Goal: Task Accomplishment & Management: Manage account settings

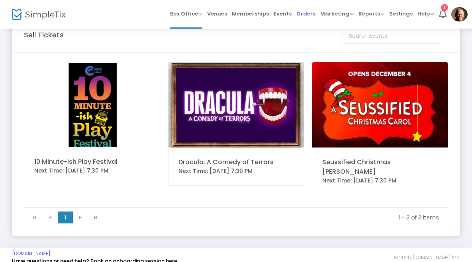
click at [311, 14] on span "Orders" at bounding box center [305, 14] width 19 height 20
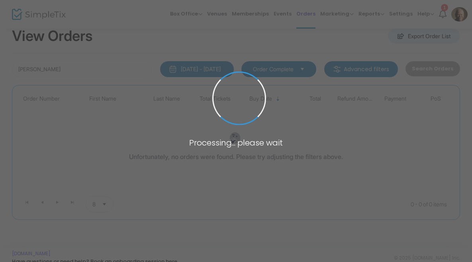
scroll to position [8, 0]
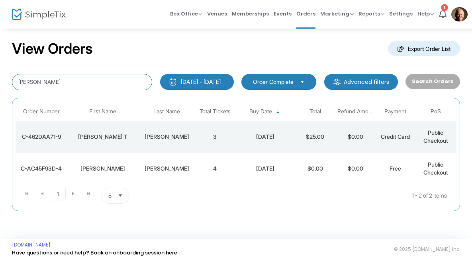
click at [93, 88] on input "[PERSON_NAME]" at bounding box center [82, 82] width 140 height 16
type input "M"
type input "[PERSON_NAME]"
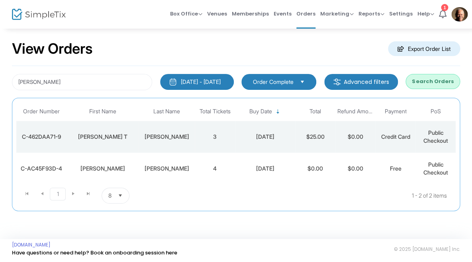
click at [428, 81] on button "Search Orders" at bounding box center [432, 81] width 55 height 15
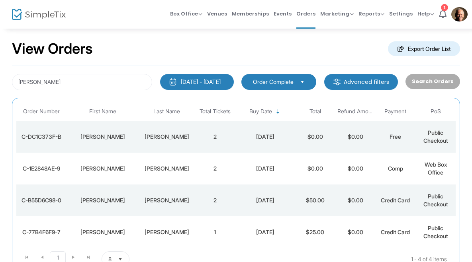
click at [49, 138] on div "C-DC1C373F-B" at bounding box center [41, 137] width 46 height 8
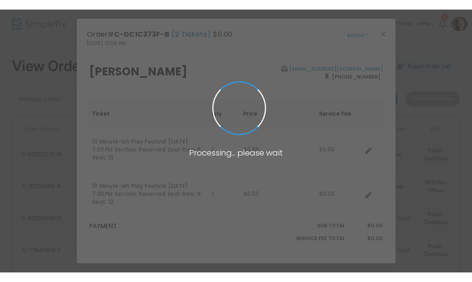
scroll to position [0, 0]
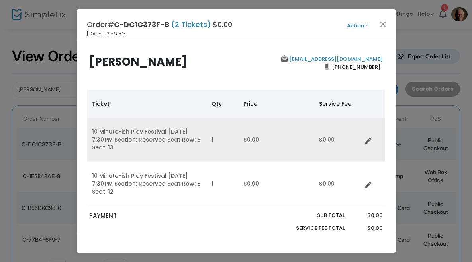
click at [372, 142] on link "Data table" at bounding box center [371, 140] width 8 height 8
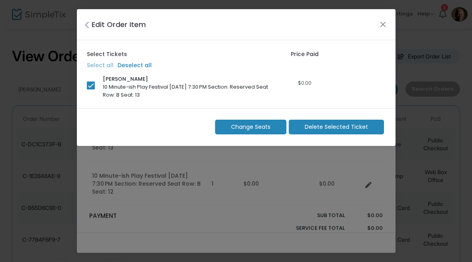
click at [268, 128] on span "Change Seats" at bounding box center [250, 127] width 39 height 8
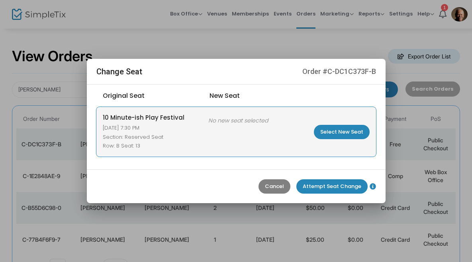
click at [350, 133] on m-button "Select New Seat" at bounding box center [342, 132] width 56 height 14
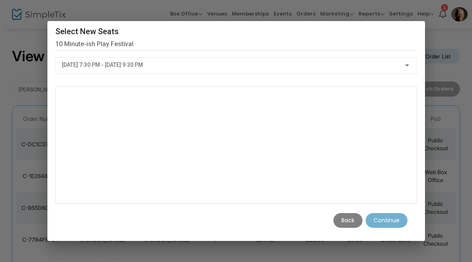
click at [404, 62] on div at bounding box center [406, 65] width 7 height 6
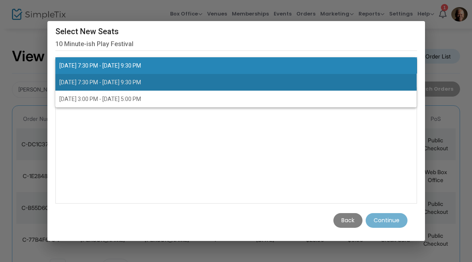
click at [141, 83] on span "[DATE] 7:30 PM - [DATE] 9:30 PM" at bounding box center [100, 82] width 82 height 6
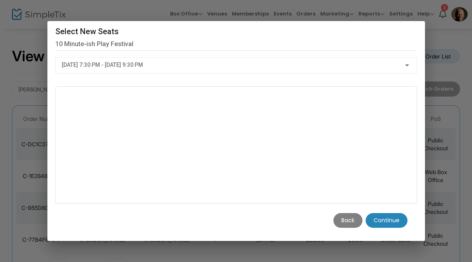
click at [393, 228] on m-button "Continue" at bounding box center [387, 220] width 42 height 15
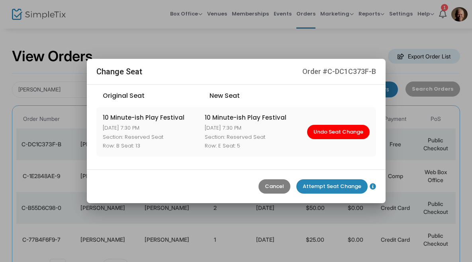
click at [337, 189] on m-button "Attempt Seat Change" at bounding box center [331, 187] width 71 height 14
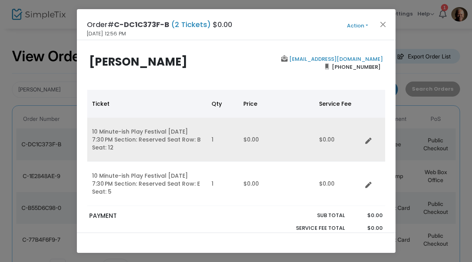
click at [369, 141] on icon "Data table" at bounding box center [368, 141] width 6 height 6
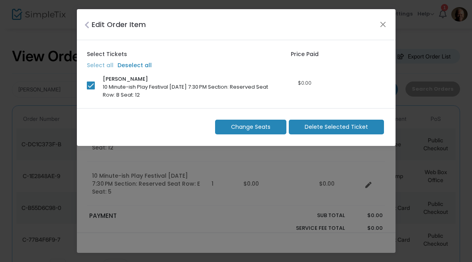
click at [254, 124] on span "Change Seats" at bounding box center [250, 127] width 39 height 8
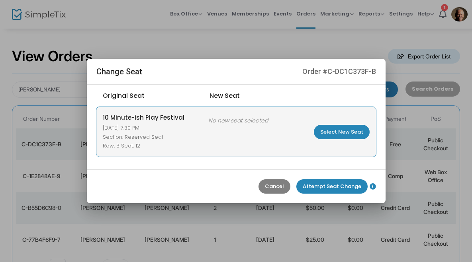
click at [356, 133] on m-button "Select New Seat" at bounding box center [342, 132] width 56 height 14
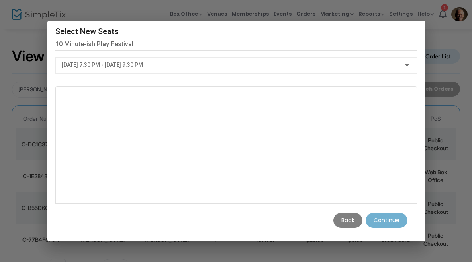
click at [403, 62] on div "[DATE] 7:30 PM - [DATE] 9:30 PM" at bounding box center [233, 65] width 342 height 6
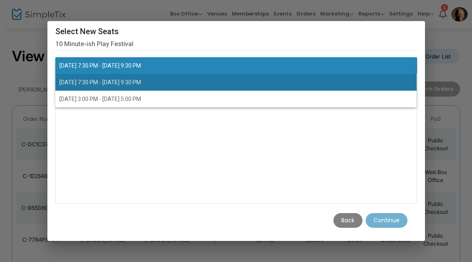
click at [141, 84] on span "[DATE] 7:30 PM - [DATE] 9:30 PM" at bounding box center [100, 82] width 82 height 6
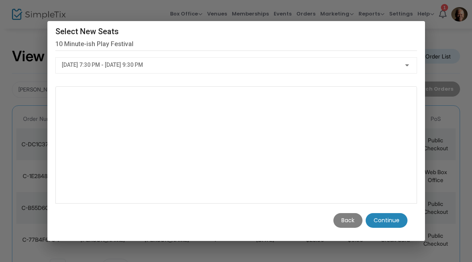
click at [391, 228] on m-button "Continue" at bounding box center [387, 220] width 42 height 15
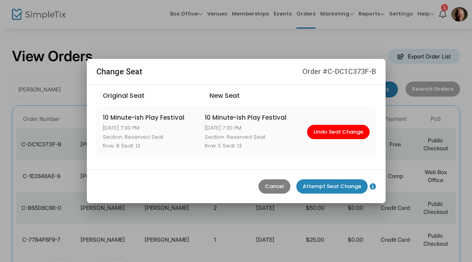
click at [338, 187] on m-button "Attempt Seat Change" at bounding box center [331, 187] width 71 height 14
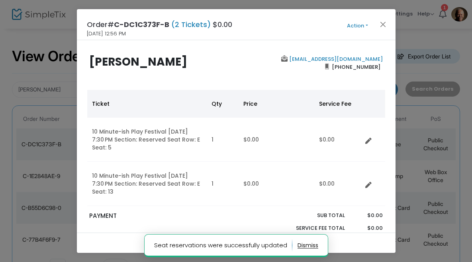
click at [365, 24] on button "Action" at bounding box center [358, 26] width 48 height 9
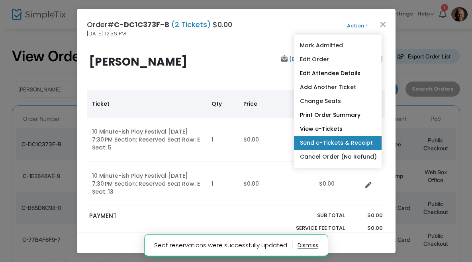
click at [344, 146] on link "Send e-Tickets & Receipt" at bounding box center [338, 143] width 88 height 14
type input "[EMAIL_ADDRESS][DOMAIN_NAME]"
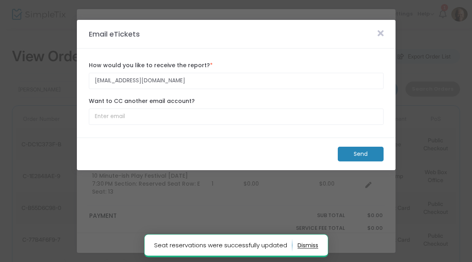
click at [366, 162] on m-button "Send" at bounding box center [361, 154] width 46 height 15
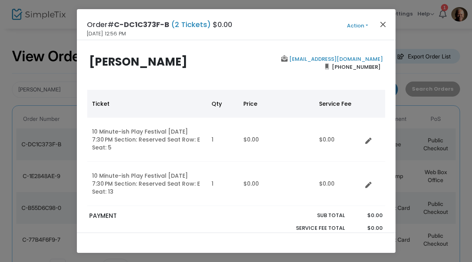
click at [387, 19] on button "Close" at bounding box center [382, 24] width 10 height 10
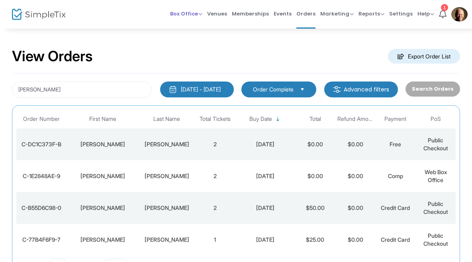
click at [194, 17] on span "Box Office" at bounding box center [186, 14] width 32 height 8
click at [205, 29] on li "Sell Tickets" at bounding box center [198, 27] width 57 height 16
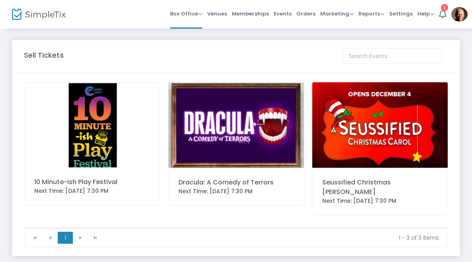
click at [93, 144] on img at bounding box center [91, 124] width 135 height 85
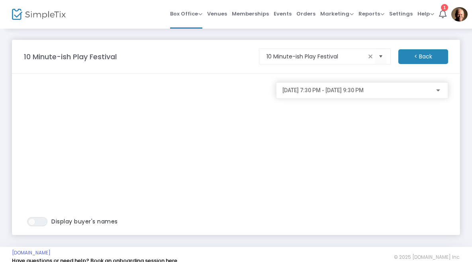
click at [433, 91] on div "[DATE] 7:30 PM - [DATE] 9:30 PM" at bounding box center [358, 91] width 152 height 6
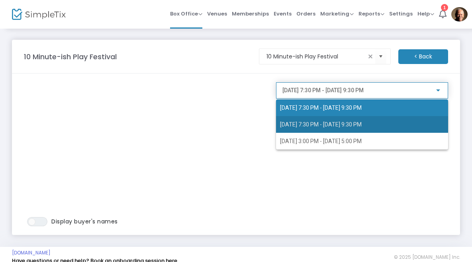
click at [362, 125] on span "[DATE] 7:30 PM - [DATE] 9:30 PM" at bounding box center [321, 124] width 82 height 6
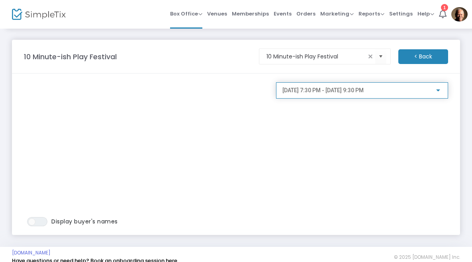
click at [426, 92] on div "[DATE] 7:30 PM - [DATE] 9:30 PM" at bounding box center [358, 91] width 152 height 6
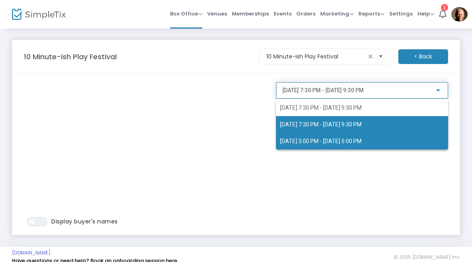
click at [397, 142] on span "[DATE] 3:00 PM - [DATE] 5:00 PM" at bounding box center [362, 141] width 164 height 17
